Goal: Check status: Check status

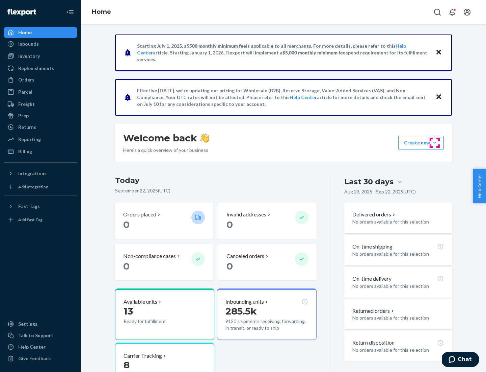
click at [435, 143] on button "Create new Create new inbound Create new order Create new product" at bounding box center [422, 143] width 46 height 14
click at [28, 44] on div "Inbounds" at bounding box center [28, 44] width 21 height 7
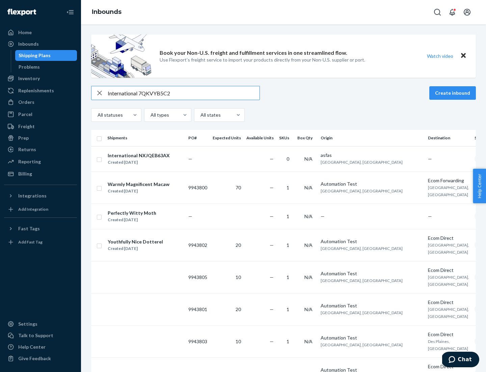
type input "International 7QKVYB5C29"
click at [150, 159] on div "Created [DATE]" at bounding box center [139, 162] width 62 height 7
